Goal: Information Seeking & Learning: Learn about a topic

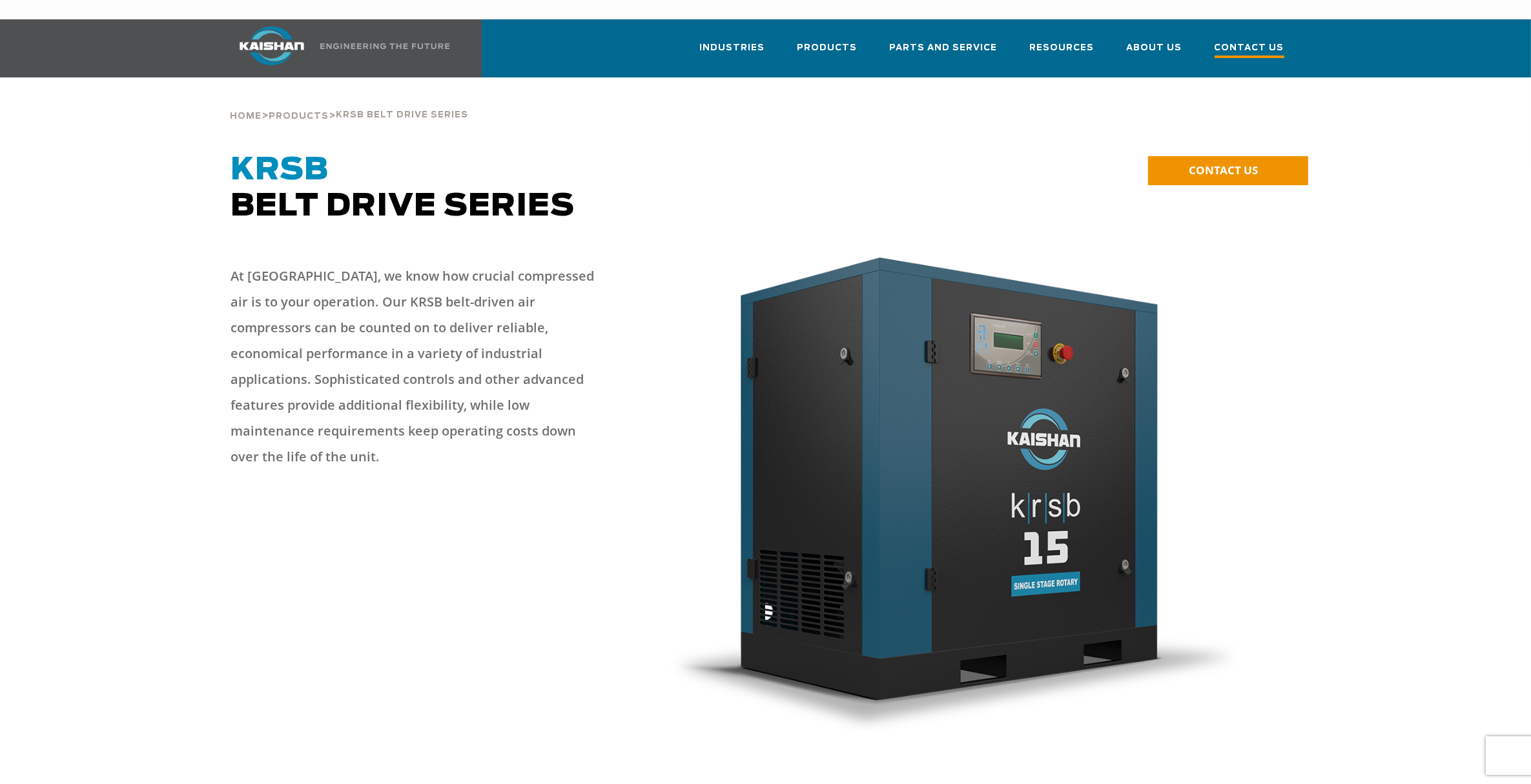
click at [1263, 40] on span "Contact Us" at bounding box center [1249, 49] width 70 height 18
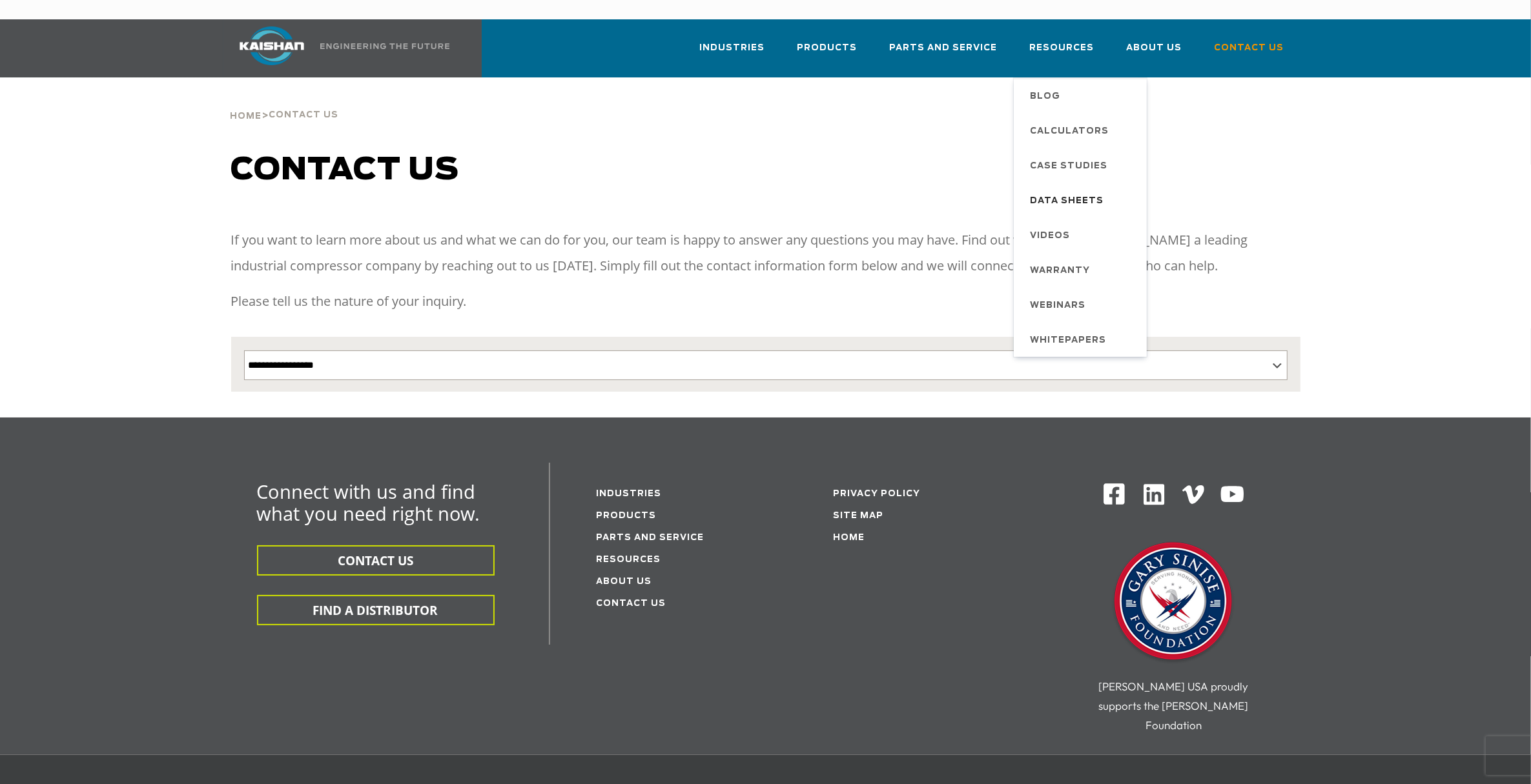
click at [1064, 190] on span "Data Sheets" at bounding box center [1067, 201] width 74 height 22
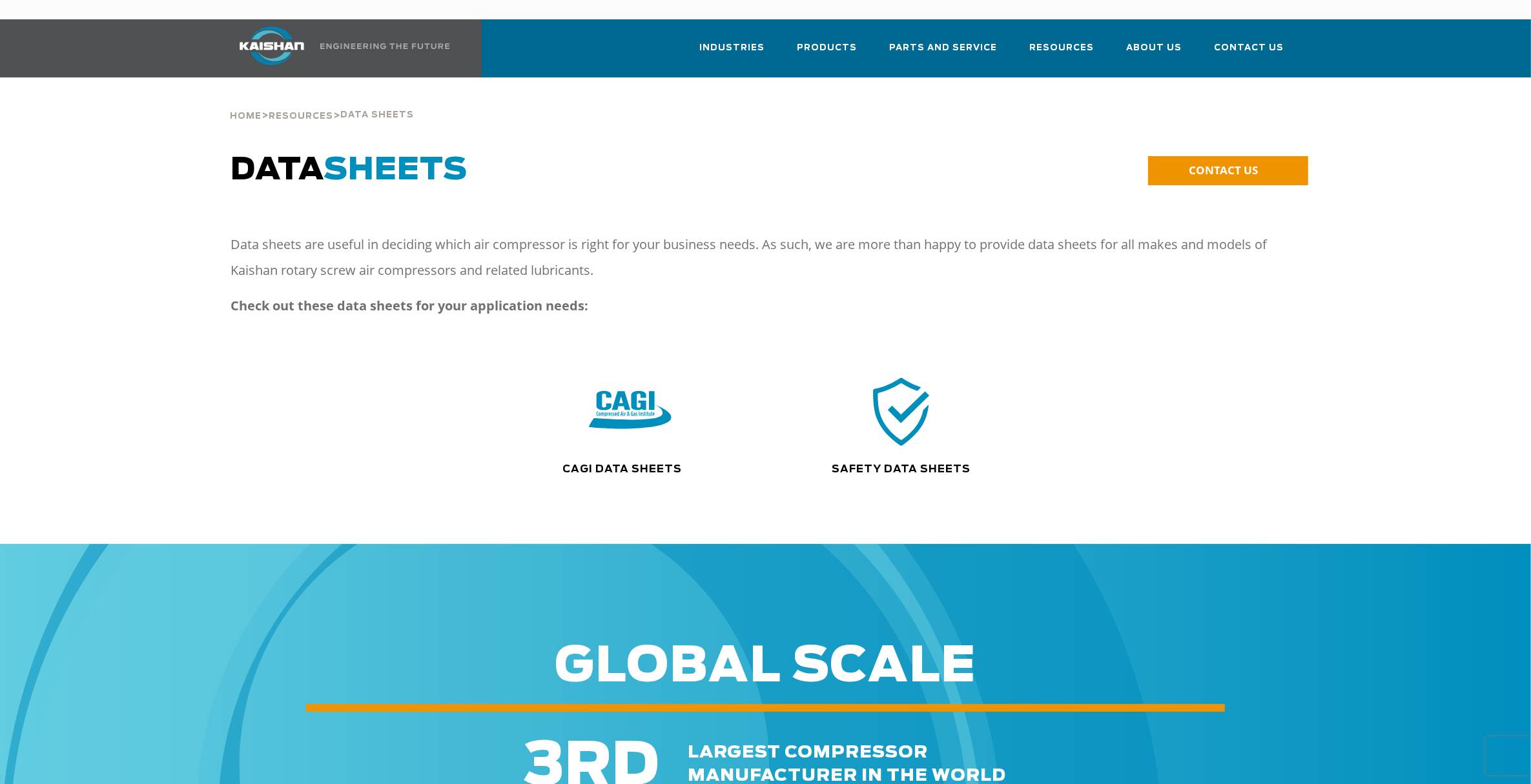
click at [653, 388] on img at bounding box center [630, 412] width 83 height 83
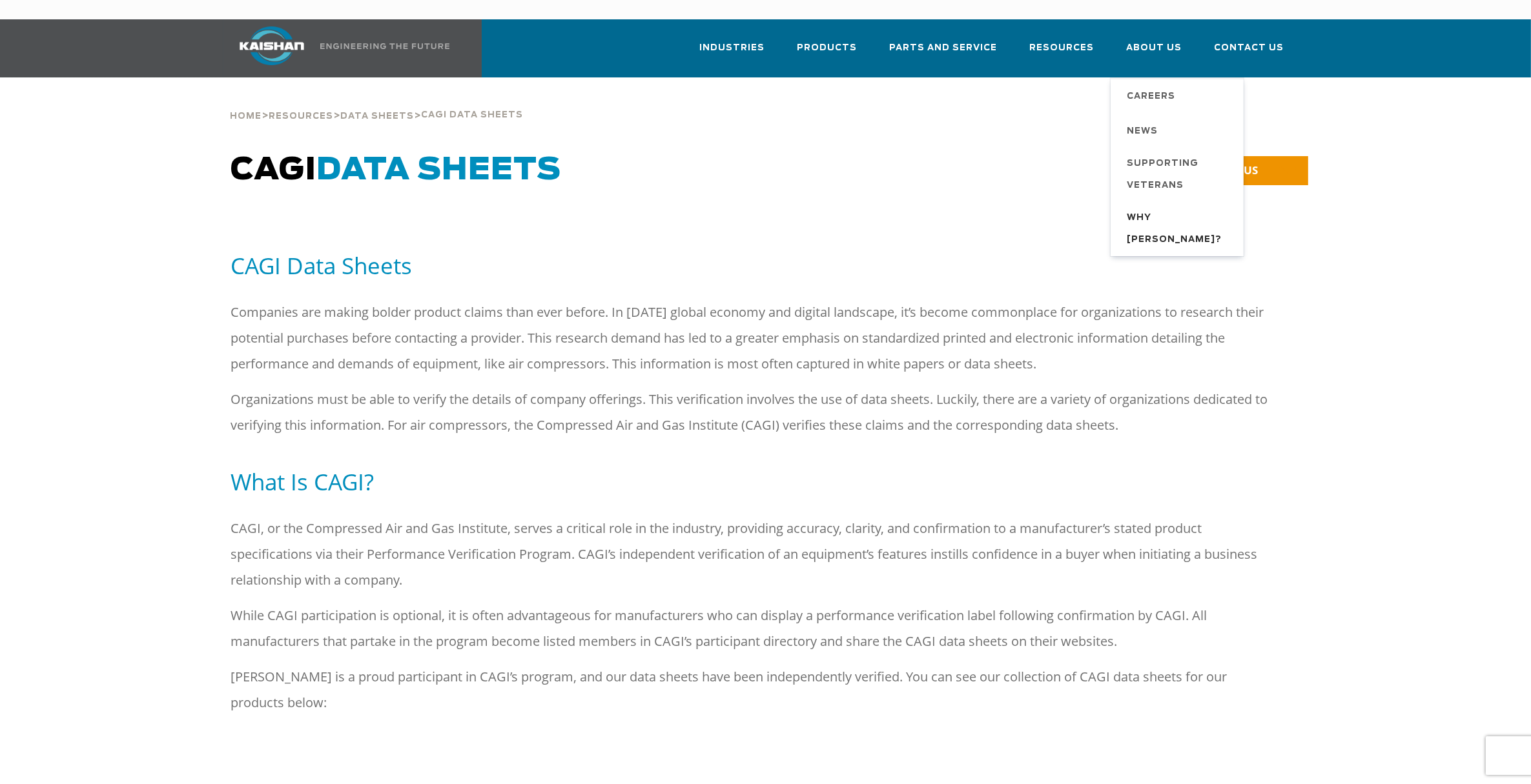
click at [1171, 207] on span "Why [PERSON_NAME]?" at bounding box center [1179, 229] width 103 height 44
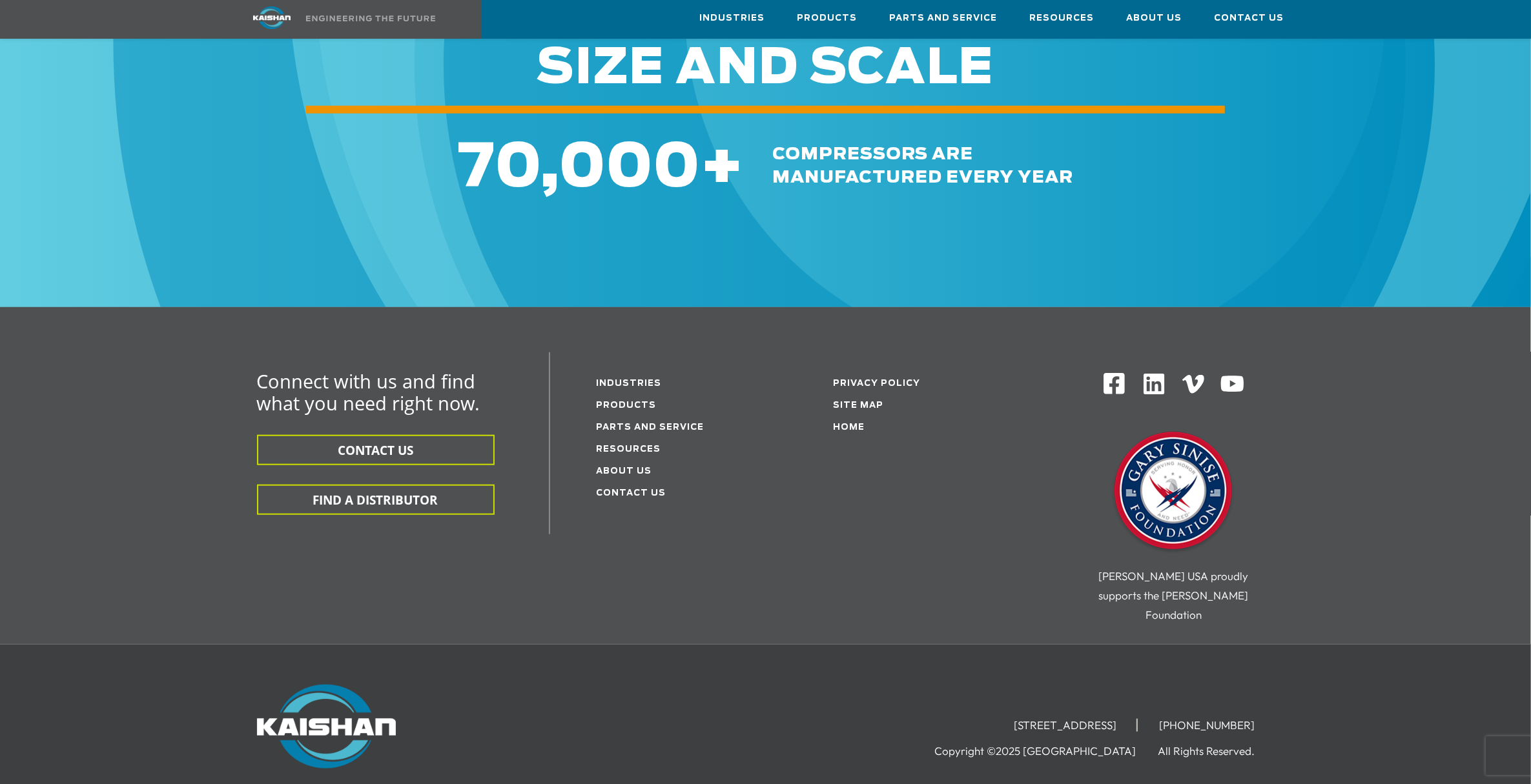
scroll to position [1483, 0]
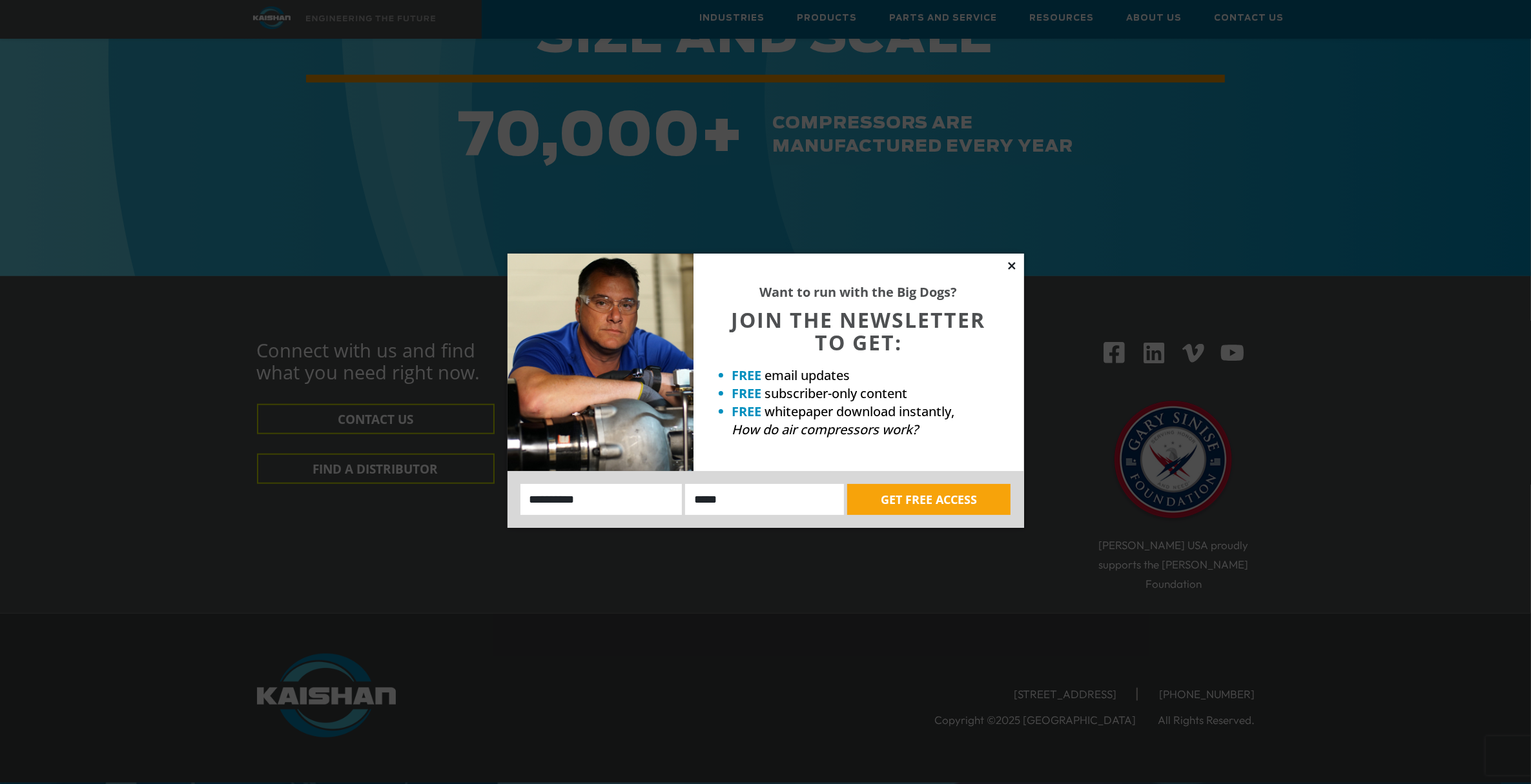
click at [1012, 262] on icon at bounding box center [1011, 266] width 11 height 11
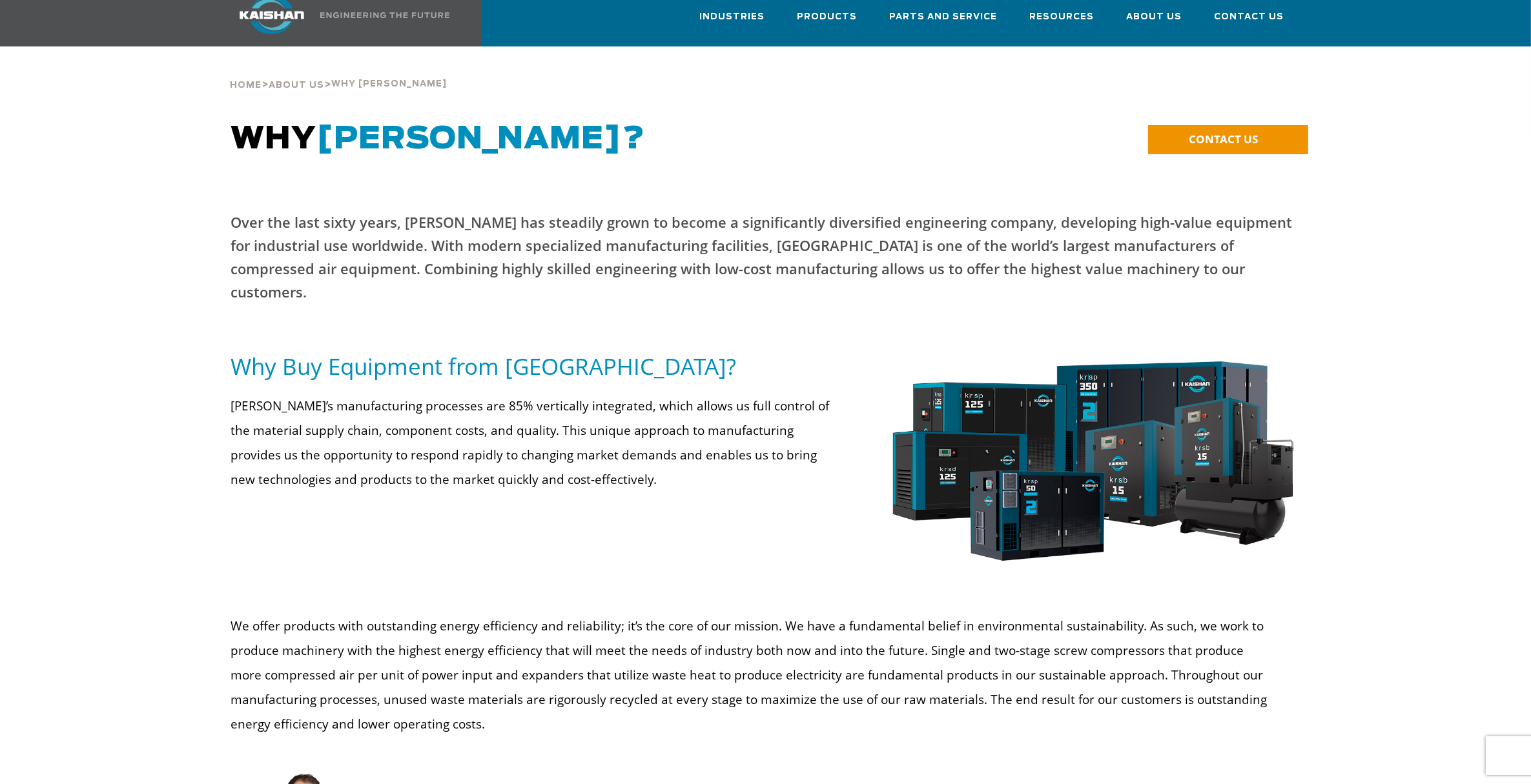
scroll to position [0, 0]
